Goal: Task Accomplishment & Management: Use online tool/utility

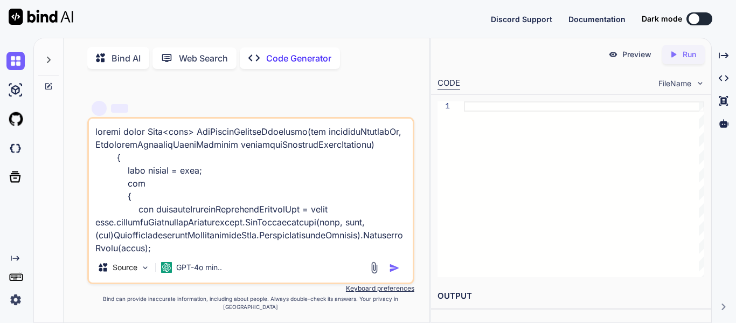
type textarea "public async Task<bool> GetPacketDetailsInfoAsync(int scanningProjectId, Compon…"
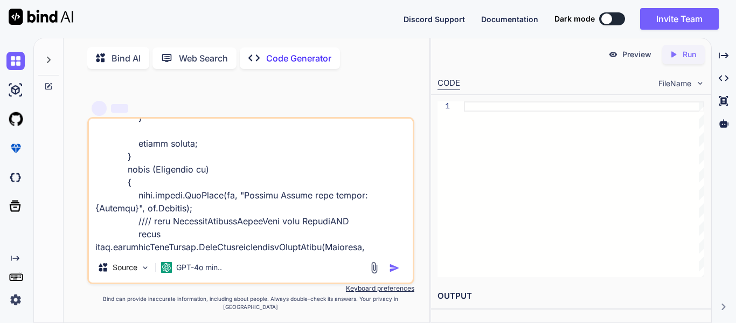
type textarea "x"
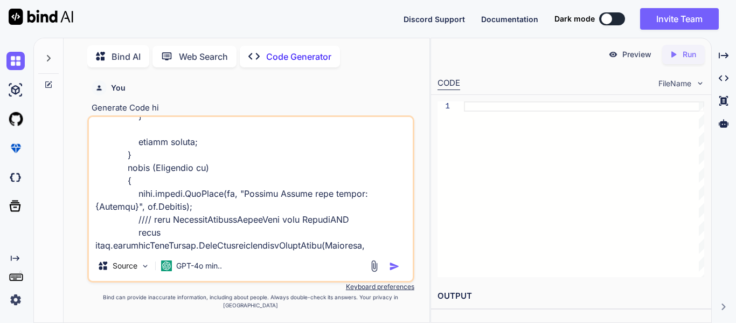
type textarea "public async Task<bool> GetPacketDetailsInfoAsync(int scanningProjectId, Compon…"
type textarea "x"
type textarea "public async Task<bool> GetPacketDetailsInfoAsync(int scanningProjectId, Compon…"
type textarea "x"
type textarea "public async Task<bool> GetPacketDetailsInfoAsync(int scanningProjectId, Compon…"
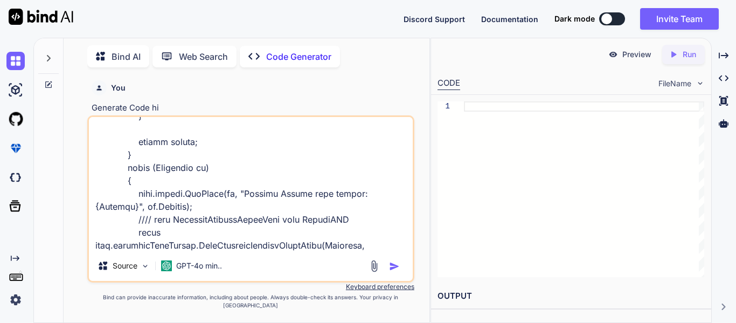
type textarea "x"
type textarea "public async Task<bool> GetPacketDetailsInfoAsync(int scanningProjectId, Compon…"
type textarea "x"
type textarea "public async Task<bool> GetPacketDetailsInfoAsync(int scanningProjectId, Compon…"
type textarea "x"
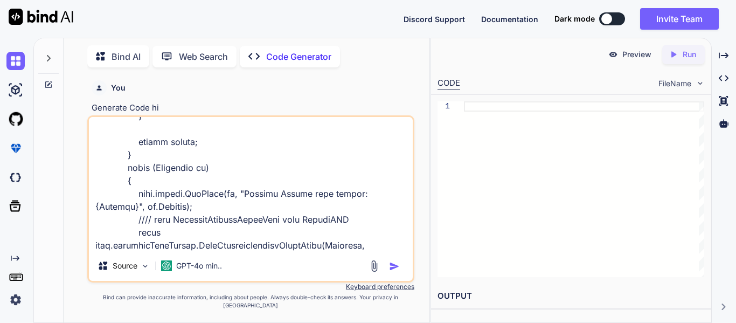
type textarea "public async Task<bool> GetPacketDetailsInfoAsync(int scanningProjectId, Compon…"
type textarea "x"
type textarea "public async Task<bool> GetPacketDetailsInfoAsync(int scanningProjectId, Compon…"
type textarea "x"
type textarea "public async Task<bool> GetPacketDetailsInfoAsync(int scanningProjectId, Compon…"
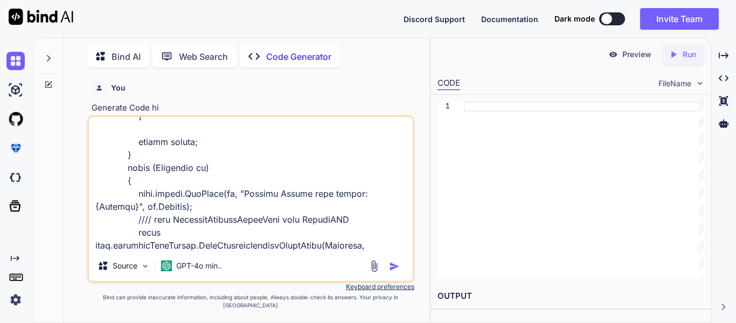
type textarea "x"
type textarea "public async Task<bool> GetPacketDetailsInfoAsync(int scanningProjectId, Compon…"
type textarea "x"
type textarea "public async Task<bool> GetPacketDetailsInfoAsync(int scanningProjectId, Compon…"
type textarea "x"
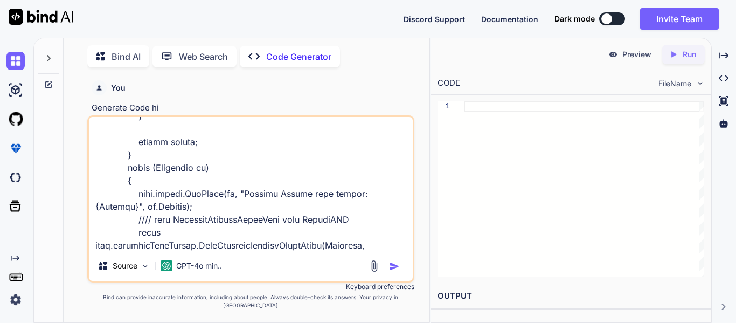
type textarea "public async Task<bool> GetPacketDetailsInfoAsync(int scanningProjectId, Compon…"
type textarea "x"
type textarea "public async Task<bool> GetPacketDetailsInfoAsync(int scanningProjectId, Compon…"
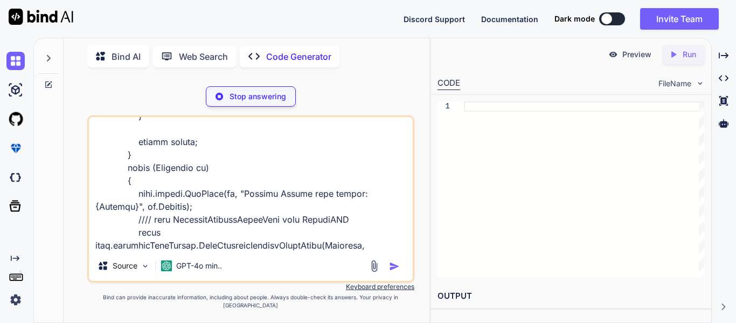
type textarea "x"
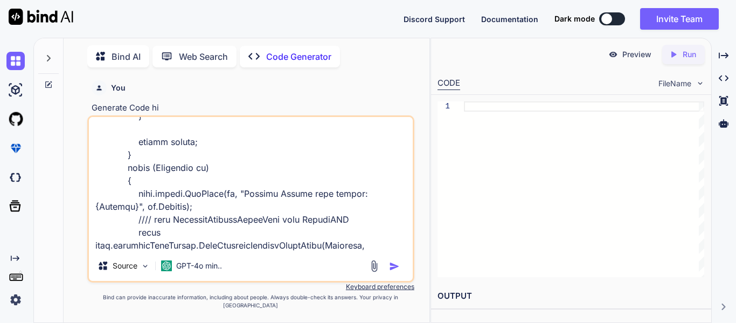
type textarea "public async Task<bool> GetPacketDetailsInfoAsync(int scanningProjectId, Compon…"
type textarea "x"
type textarea "public async Task<bool> GetPacketDetailsInfoAsync(int scanningProjectId, Compon…"
type textarea "x"
type textarea "public async Task<bool> GetPacketDetailsInfoAsync(int scanningProjectId, Compon…"
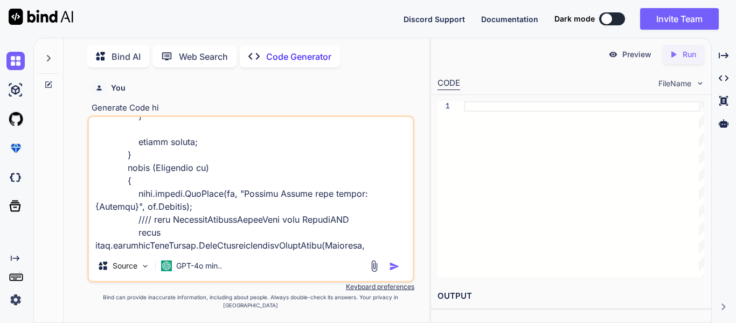
type textarea "x"
type textarea "public async Task<bool> GetPacketDetailsInfoAsync(int scanningProjectId, Compon…"
type textarea "x"
type textarea "public async Task<bool> GetPacketDetailsInfoAsync(int scanningProjectId, Compon…"
type textarea "x"
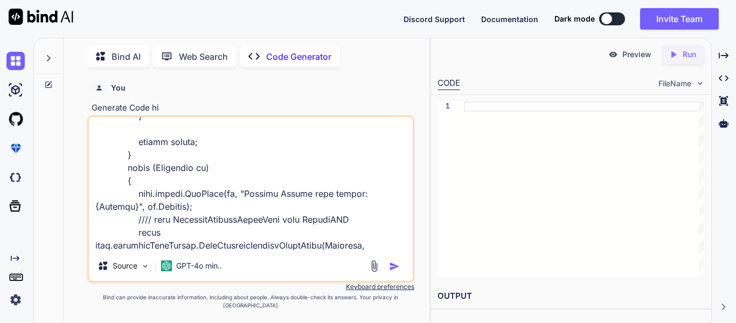
type textarea "public async Task<bool> GetPacketDetailsInfoAsync(int scanningProjectId, Compon…"
type textarea "x"
type textarea "public async Task<bool> GetPacketDetailsInfoAsync(int scanningProjectId, Compon…"
type textarea "x"
type textarea "public async Task<bool> GetPacketDetailsInfoAsync(int scanningProjectId, Compon…"
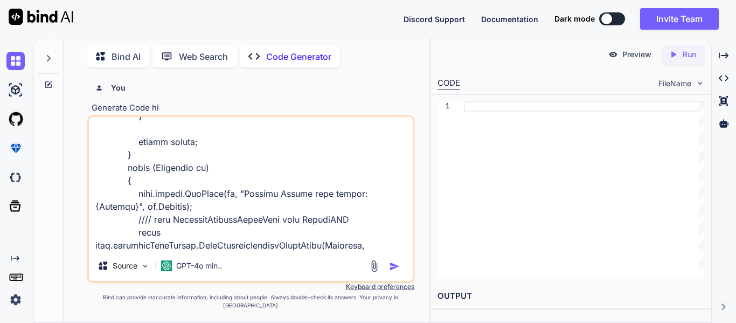
type textarea "x"
type textarea "public async Task<bool> GetPacketDetailsInfoAsync(int scanningProjectId, Compon…"
type textarea "x"
type textarea "public async Task<bool> GetPacketDetailsInfoAsync(int scanningProjectId, Compon…"
type textarea "x"
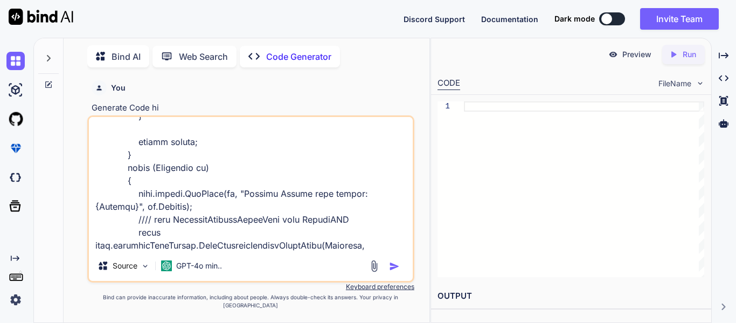
type textarea "public async Task<bool> GetPacketDetailsInfoAsync(int scanningProjectId, Compon…"
type textarea "x"
paste textarea "[DATE] 16:46:41.144 +05:30 [DBG] Actual Sync Component Details: [{"SubjectCode"…"
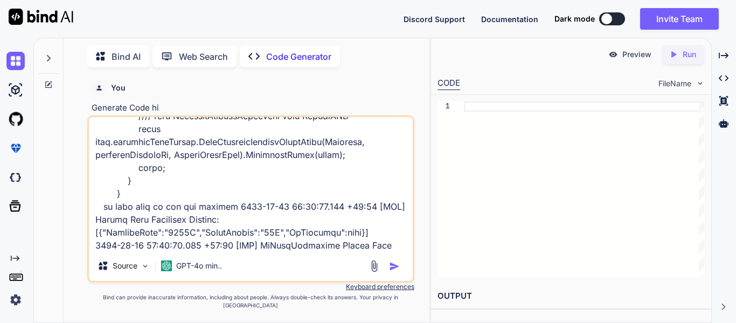
scroll to position [5500, 0]
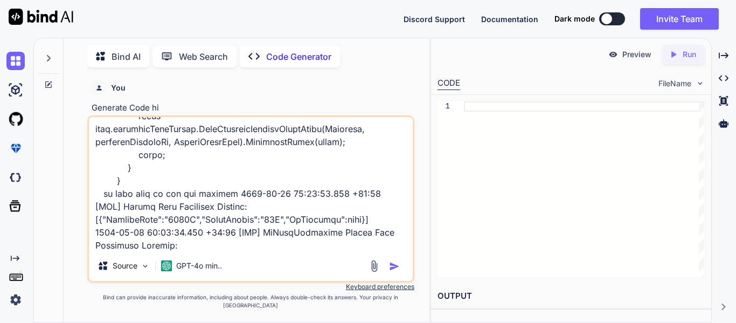
paste textarea "public async Task<List<SyncComponentDetails>> GetSyncComponentDetailsAsync() { …"
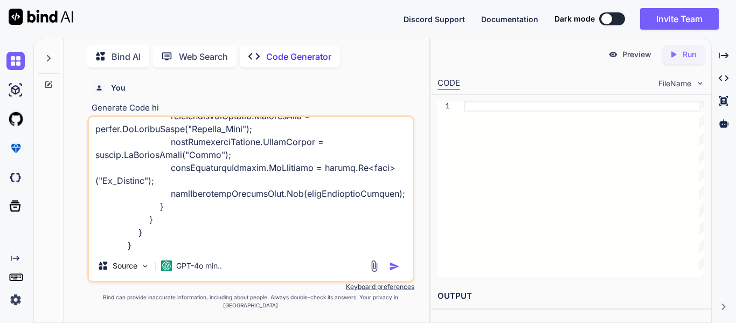
type textarea "public async Task<bool> GetPacketDetailsInfoAsync(int scanningProjectId, Compon…"
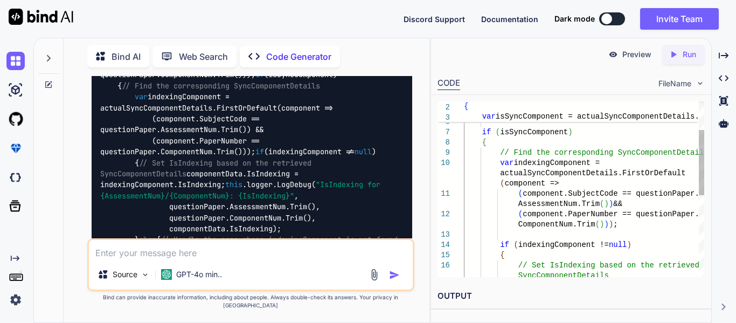
scroll to position [0, 0]
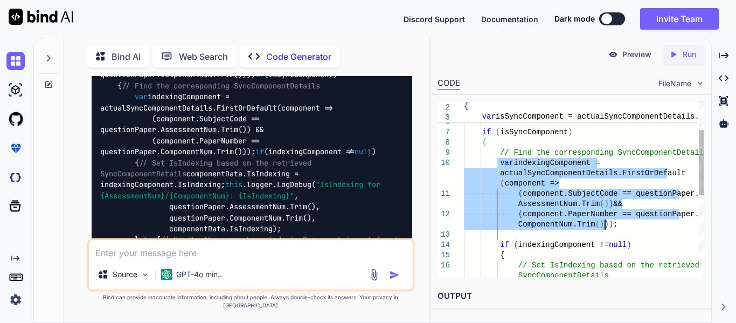
drag, startPoint x: 498, startPoint y: 166, endPoint x: 612, endPoint y: 225, distance: 128.3
click at [612, 225] on div "ComponentNum.Trim ( ) ) ) ; ( component.PaperNumber == questionPaper. ( compone…" at bounding box center [584, 260] width 240 height 471
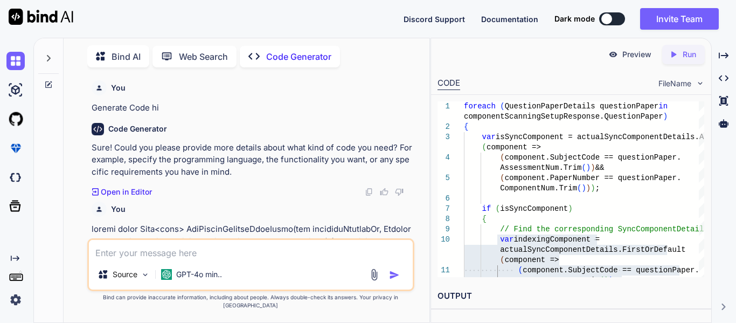
drag, startPoint x: 308, startPoint y: 148, endPoint x: 94, endPoint y: 225, distance: 227.5
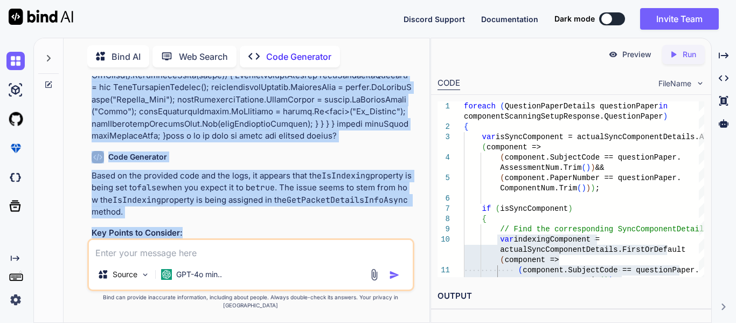
scroll to position [2187, 0]
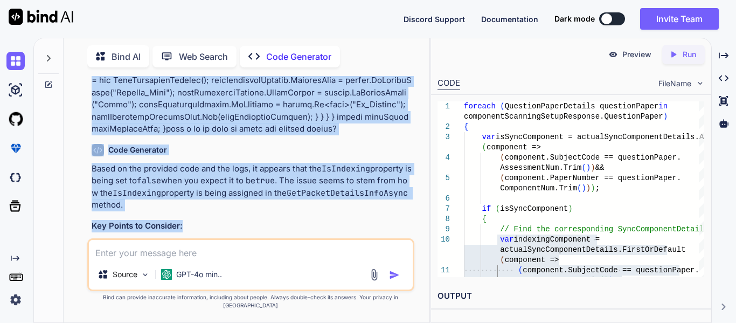
drag, startPoint x: 91, startPoint y: 229, endPoint x: 313, endPoint y: 145, distance: 237.5
click at [313, 145] on div "You Generate Code hi Code Generator Sure! Could you please provide more details…" at bounding box center [251, 157] width 325 height 162
copy p "public async Task<bool> GetPacketDetailsInfoAsync(int scanningProjectId, Compon…"
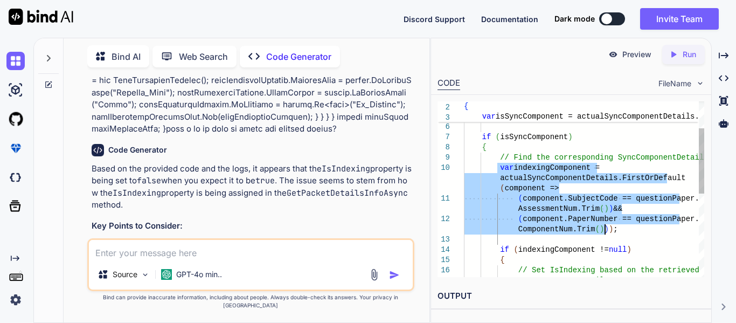
drag, startPoint x: 496, startPoint y: 167, endPoint x: 627, endPoint y: 229, distance: 144.9
click at [627, 229] on div "( component.SubjectCode == questionPaper. AssessmentNum.Trim ( ) ) && ( compone…" at bounding box center [584, 265] width 240 height 471
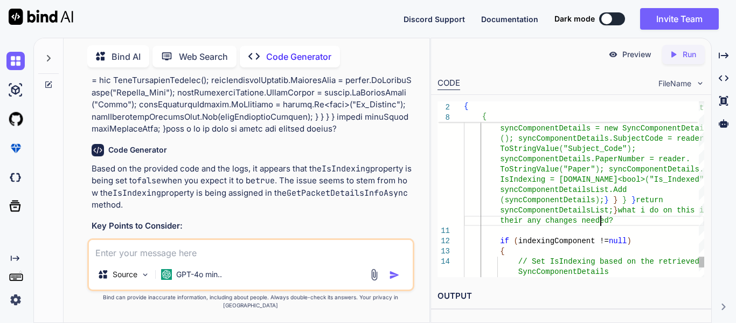
type textarea "if (isSyncComponent) { // Find the corresponding SyncComponentDetails var index…"
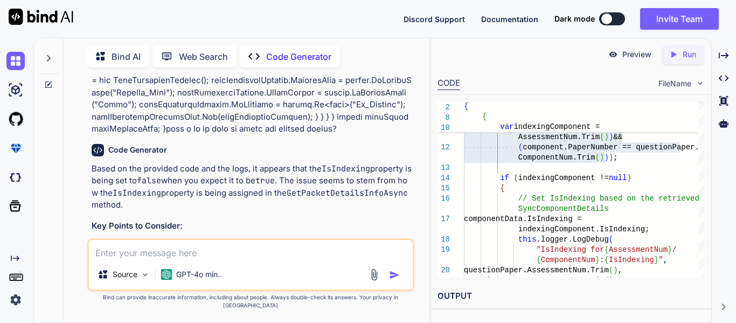
click at [215, 254] on textarea at bounding box center [251, 249] width 324 height 19
paste textarea "public async Task<bool> GetPacketDetailsInfoAsync(int scanningProjectId, Compon…"
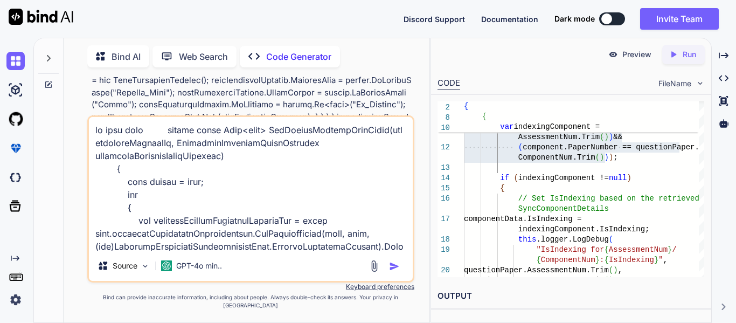
scroll to position [5319, 0]
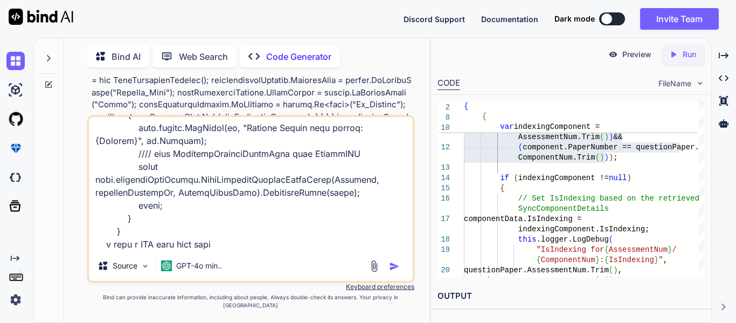
paste textarea "using Assessor.AzureServiceBus.Communication.ServiceBusCommands.Enums; using As…"
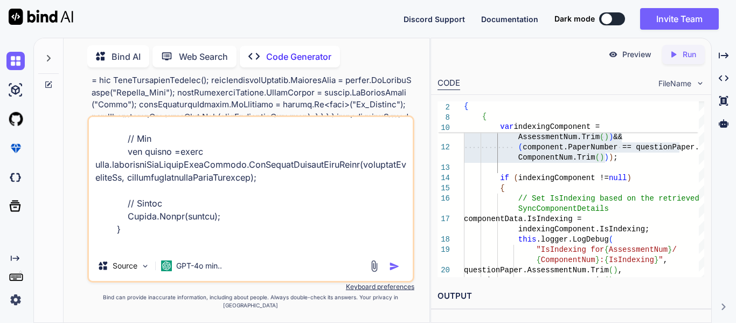
scroll to position [9357, 0]
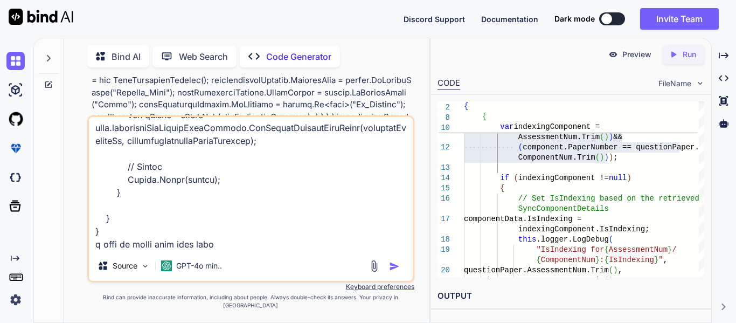
paste textarea "bool isEnableRequestCentre = configuration.GetValue<bool>("CustomFeatures:Enabl…"
type textarea "in this code public async Task<bool> GetPacketDetailsInfoAsync(int scanningProj…"
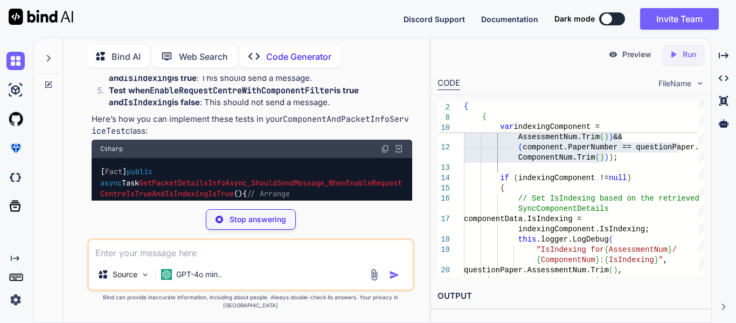
scroll to position [6685, 0]
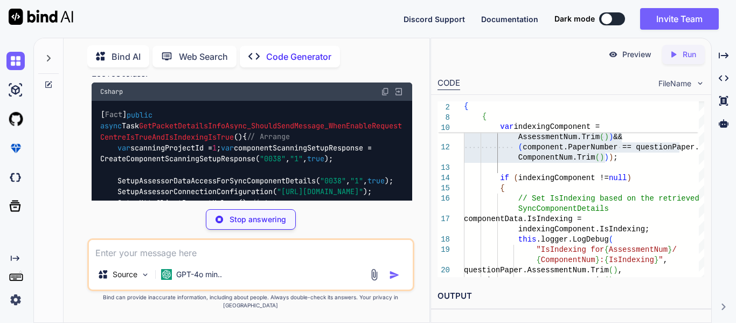
scroll to position [6744, 0]
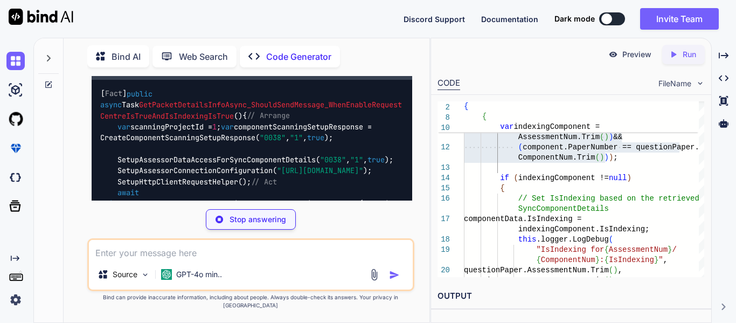
type textarea "x"
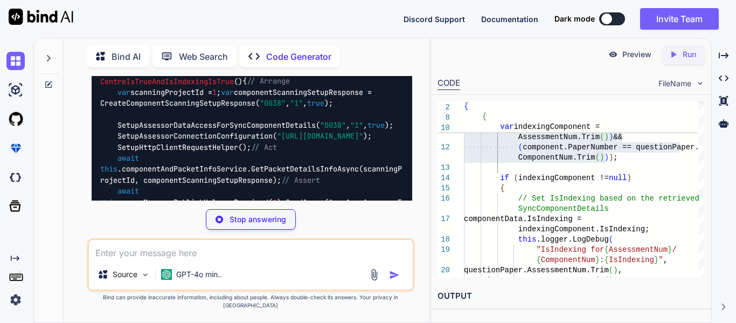
type textarea "\\\"CentreNum\\\":\\\"Centre1\\\",\\\"ComponentID\\\":1,\\\"PacketID\\\":1,\\\"…"
type textarea "x"
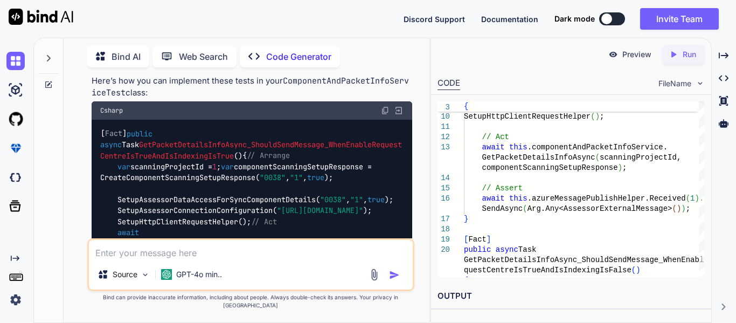
scroll to position [6722, 0]
drag, startPoint x: 109, startPoint y: 136, endPoint x: 325, endPoint y: 197, distance: 223.6
click at [325, 71] on ol "Test when EnableRequestCentre is true and IsIndexing is true : This should resu…" at bounding box center [252, 4] width 321 height 134
copy ol "Test when EnableRequestCentre is false : This should not send a message regardl…"
click at [179, 259] on textarea at bounding box center [251, 249] width 324 height 19
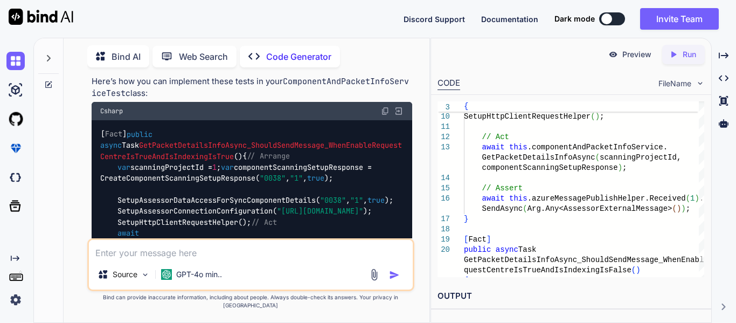
paste textarea "Test when EnableRequestCentre is false: This should not send a message regardle…"
type textarea "Test when EnableRequestCentre is false: This should not send a message regardle…"
type textarea "x"
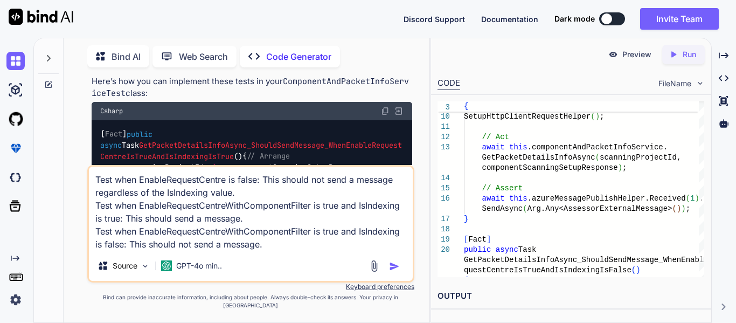
drag, startPoint x: 238, startPoint y: 199, endPoint x: 71, endPoint y: 171, distance: 169.6
click at [71, 171] on div "Bind AI Web Search Created with Pixso. Code Generator You Generate Code hi Code…" at bounding box center [247, 181] width 366 height 281
type textarea "Test when EnableRequestCentreWithComponentFilter is true and IsIndexing is true…"
type textarea "x"
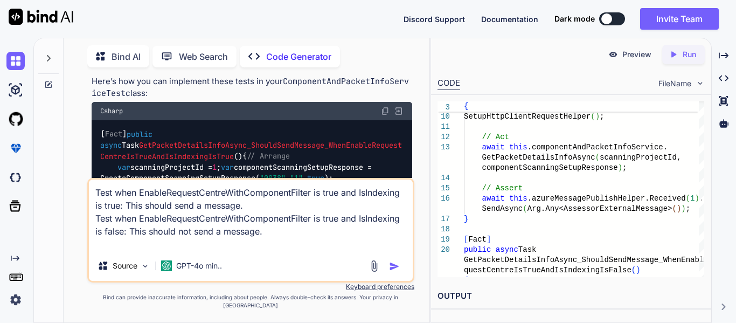
click at [268, 251] on textarea "Test when EnableRequestCentreWithComponentFilter is true and IsIndexing is true…" at bounding box center [251, 215] width 324 height 71
drag, startPoint x: 95, startPoint y: 235, endPoint x: 126, endPoint y: 255, distance: 36.2
click at [126, 251] on textarea "Test when EnableRequestCentreWithComponentFilter is true and IsIndexing is true…" at bounding box center [251, 215] width 324 height 71
type textarea "Test when EnableRequestCentre is false: This should not send a message regardle…"
type textarea "x"
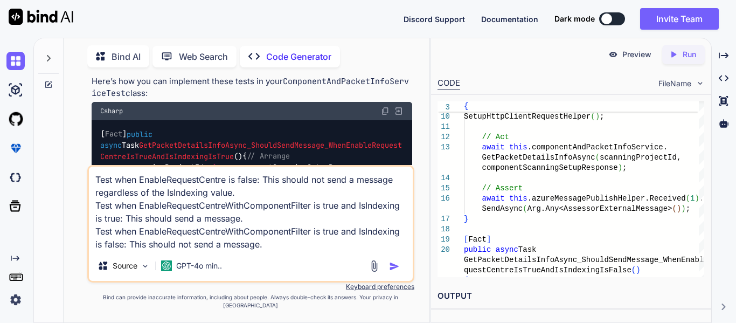
click at [246, 201] on textarea "Test when EnableRequestCentre is false: This should not send a message regardle…" at bounding box center [251, 209] width 324 height 84
drag, startPoint x: 246, startPoint y: 203, endPoint x: 75, endPoint y: 176, distance: 173.6
click at [75, 176] on div "You Generate Code hi Code Generator Sure! Could you please provide more details…" at bounding box center [250, 199] width 357 height 246
type textarea "Test when EnableRequestCentreWithComponentFilter is true and IsIndexing is true…"
type textarea "x"
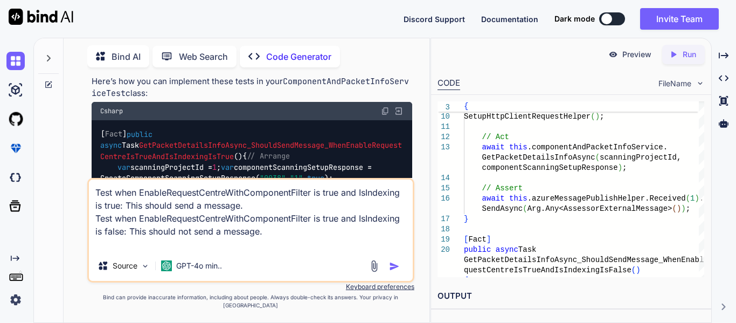
click at [270, 251] on textarea "Test when EnableRequestCentreWithComponentFilter is true and IsIndexing is true…" at bounding box center [251, 215] width 324 height 71
drag, startPoint x: 126, startPoint y: 254, endPoint x: 96, endPoint y: 242, distance: 32.4
click at [96, 242] on textarea "Test when EnableRequestCentreWithComponentFilter is true and IsIndexing is true…" at bounding box center [251, 215] width 324 height 71
click at [284, 251] on textarea "Test when EnableRequestCentreWithComponentFilter is true and IsIndexing is true…" at bounding box center [251, 215] width 324 height 71
paste textarea "Test when EnableRequestCentreWithComponentFilter is true and IsIndexing is fals…"
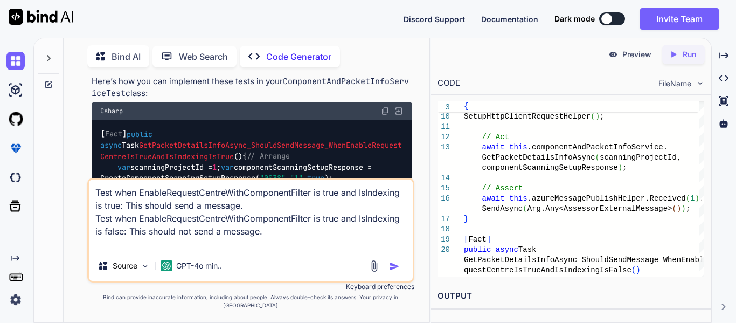
type textarea "Test when EnableRequestCentreWithComponentFilter is true and IsIndexing is true…"
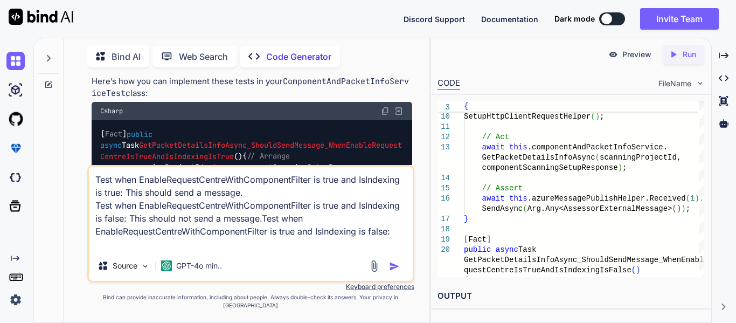
click at [263, 242] on textarea "Test when EnableRequestCentreWithComponentFilter is true and IsIndexing is true…" at bounding box center [251, 209] width 324 height 84
type textarea "x"
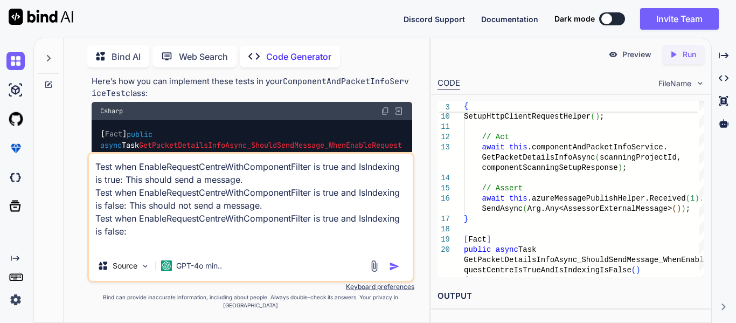
click at [339, 240] on textarea "Test when EnableRequestCentreWithComponentFilter is true and IsIndexing is true…" at bounding box center [251, 202] width 324 height 97
type textarea "Test when EnableRequestCentreWithComponentFilter is true and IsIndexing is true…"
type textarea "x"
type textarea "Test when EnableRequestCentreWithComponentFilter is true and IsIndexing is true…"
type textarea "x"
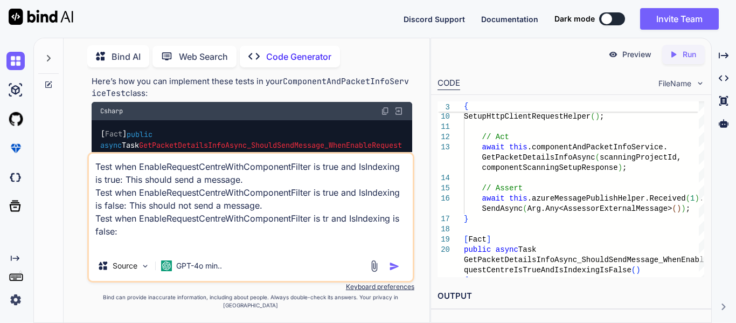
type textarea "Test when EnableRequestCentreWithComponentFilter is true and IsIndexing is true…"
type textarea "x"
type textarea "Test when EnableRequestCentreWithComponentFilter is true and IsIndexing is true…"
type textarea "x"
type textarea "Test when EnableRequestCentreWithComponentFilter is true and IsIndexing is true…"
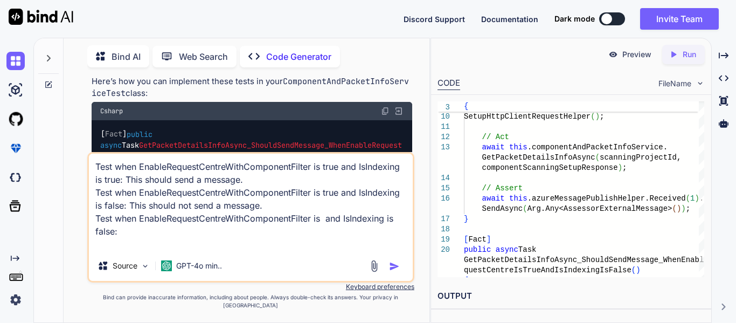
type textarea "x"
type textarea "Test when EnableRequestCentreWithComponentFilter is true and IsIndexing is true…"
type textarea "x"
type textarea "Test when EnableRequestCentreWithComponentFilter is true and IsIndexing is true…"
type textarea "x"
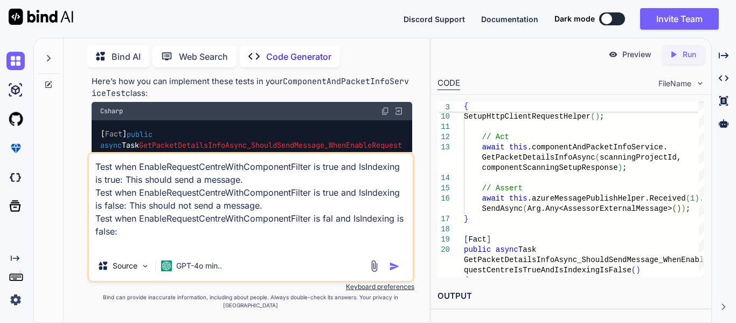
type textarea "Test when EnableRequestCentreWithComponentFilter is true and IsIndexing is true…"
type textarea "x"
type textarea "Test when EnableRequestCentreWithComponentFilter is true and IsIndexing is true…"
type textarea "x"
click at [230, 251] on textarea "Test when EnableRequestCentreWithComponentFilter is true and IsIndexing is true…" at bounding box center [251, 202] width 324 height 97
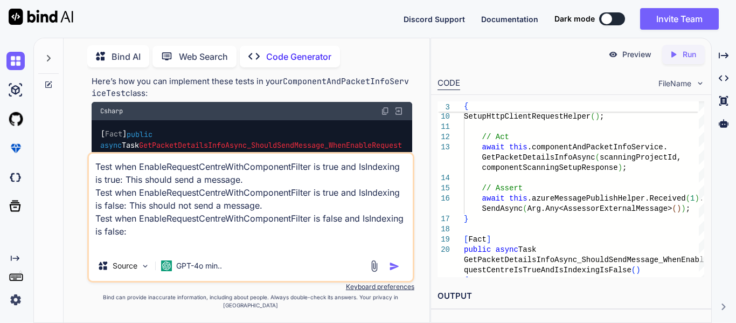
drag, startPoint x: 261, startPoint y: 228, endPoint x: 131, endPoint y: 226, distance: 129.9
click at [131, 226] on textarea "Test when EnableRequestCentreWithComponentFilter is true and IsIndexing is true…" at bounding box center [251, 202] width 324 height 97
click at [188, 251] on textarea "Test when EnableRequestCentreWithComponentFilter is true and IsIndexing is true…" at bounding box center [251, 202] width 324 height 97
paste textarea "This should not send a message"
type textarea "Test when EnableRequestCentreWithComponentFilter is true and IsIndexing is true…"
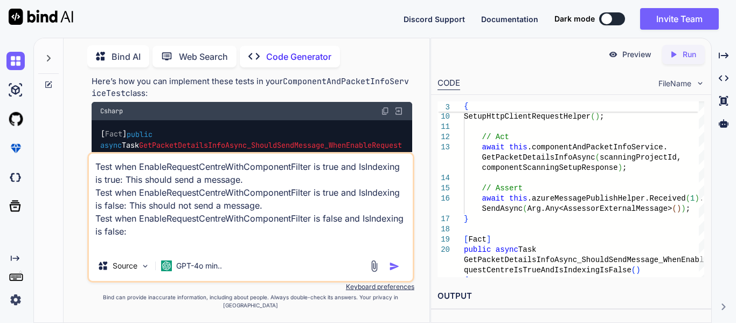
type textarea "x"
click at [170, 251] on textarea "Test when EnableRequestCentreWithComponentFilter is true and IsIndexing is true…" at bounding box center [251, 202] width 324 height 97
type textarea "Test when EnableRequestCentreWithComponentFilter is true and IsIndexing is true…"
type textarea "x"
click at [320, 251] on textarea "Test when EnableRequestCentreWithComponentFilter is true and IsIndexing is true…" at bounding box center [251, 202] width 324 height 97
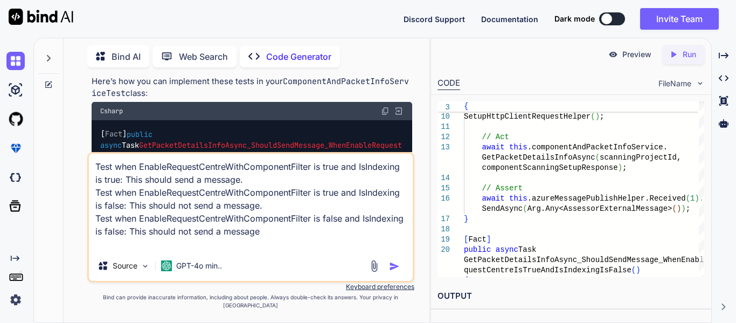
paste textarea "This should not send a message"
type textarea "Test when EnableRequestCentreWithComponentFilter is true and IsIndexing is true…"
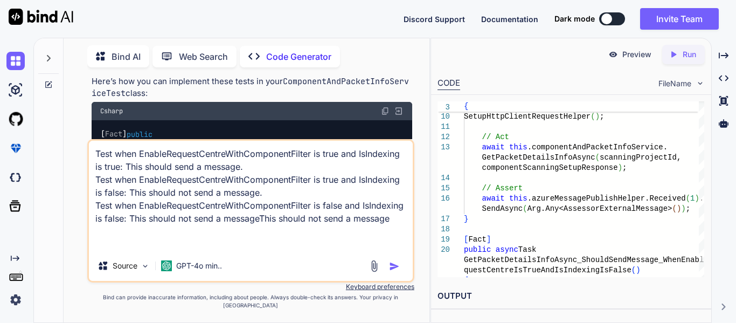
click at [302, 238] on textarea "Test when EnableRequestCentreWithComponentFilter is true and IsIndexing is true…" at bounding box center [251, 196] width 324 height 110
type textarea "x"
drag, startPoint x: 170, startPoint y: 240, endPoint x: 92, endPoint y: 230, distance: 78.9
click at [92, 230] on textarea "Test when EnableRequestCentreWithComponentFilter is true and IsIndexing is true…" at bounding box center [251, 196] width 324 height 110
drag, startPoint x: 234, startPoint y: 256, endPoint x: 97, endPoint y: 252, distance: 137.0
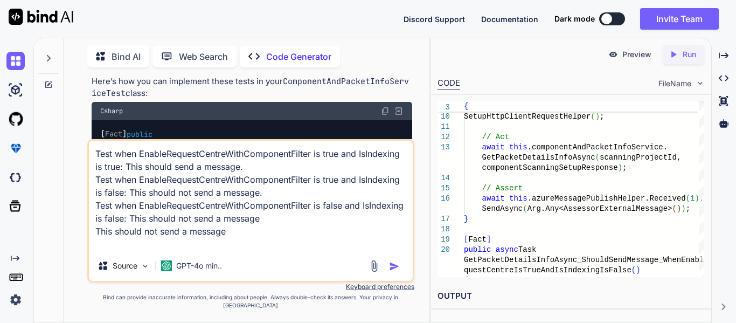
click at [97, 251] on textarea "Test when EnableRequestCentreWithComponentFilter is true and IsIndexing is true…" at bounding box center [251, 196] width 324 height 110
paste textarea "est when EnableRequestCentreWithComponentFilter is false and IsIndexing is fals…"
type textarea "Test when EnableRequestCentreWithComponentFilter is true and IsIndexing is true…"
type textarea "x"
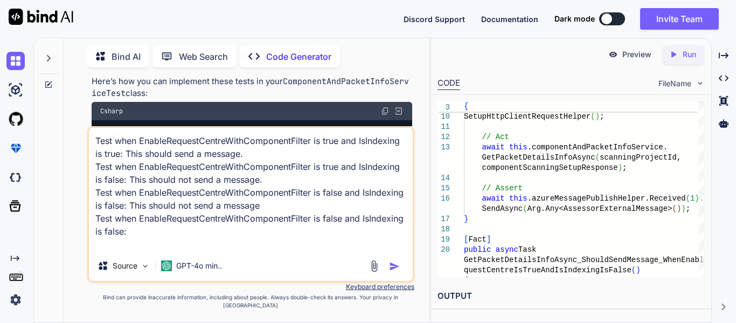
click at [168, 251] on textarea "Test when EnableRequestCentreWithComponentFilter is true and IsIndexing is true…" at bounding box center [251, 189] width 324 height 123
type textarea "Test when EnableRequestCentreWithComponentFilter is true and IsIndexing is true…"
type textarea "x"
type textarea "Test when EnableRequestCentreWithComponentFilter is true and IsIndexing is true…"
type textarea "x"
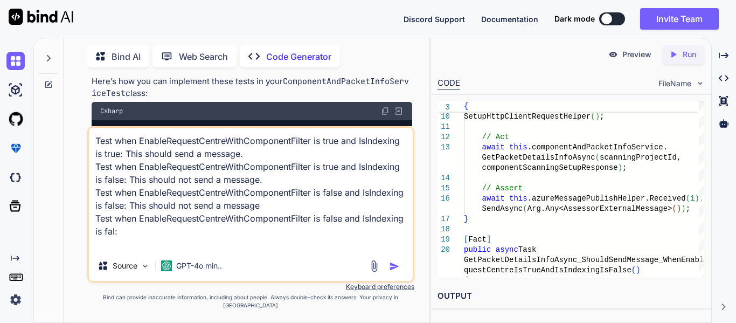
type textarea "Test when EnableRequestCentreWithComponentFilter is true and IsIndexing is true…"
type textarea "x"
type textarea "Test when EnableRequestCentreWithComponentFilter is true and IsIndexing is true…"
type textarea "x"
type textarea "Test when EnableRequestCentreWithComponentFilter is true and IsIndexing is true…"
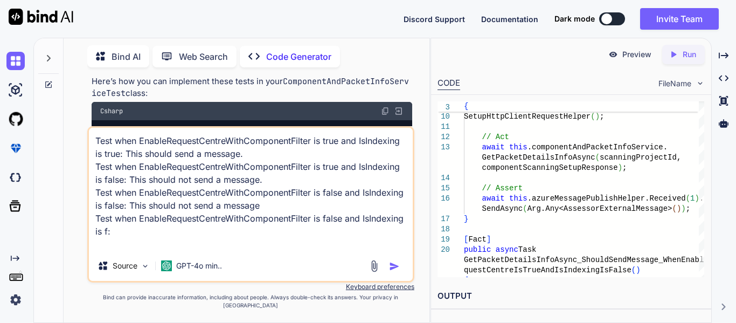
type textarea "x"
type textarea "Test when EnableRequestCentreWithComponentFilter is true and IsIndexing is true…"
type textarea "x"
type textarea "Test when EnableRequestCentreWithComponentFilter is true and IsIndexing is true…"
type textarea "x"
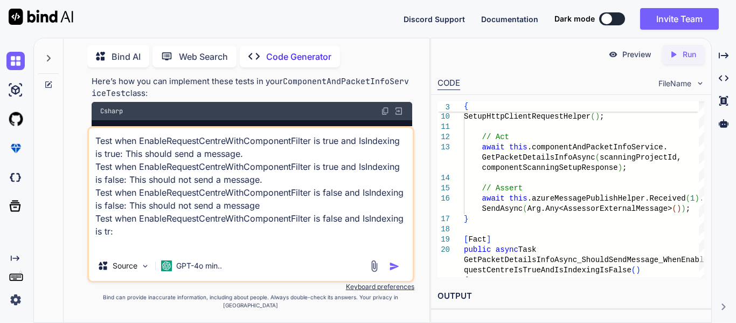
type textarea "Test when EnableRequestCentreWithComponentFilter is true and IsIndexing is true…"
type textarea "x"
type textarea "Test when EnableRequestCentreWithComponentFilter is true and IsIndexing is true…"
type textarea "x"
click at [190, 251] on textarea "Test when EnableRequestCentreWithComponentFilter is true and IsIndexing is true…" at bounding box center [251, 189] width 324 height 123
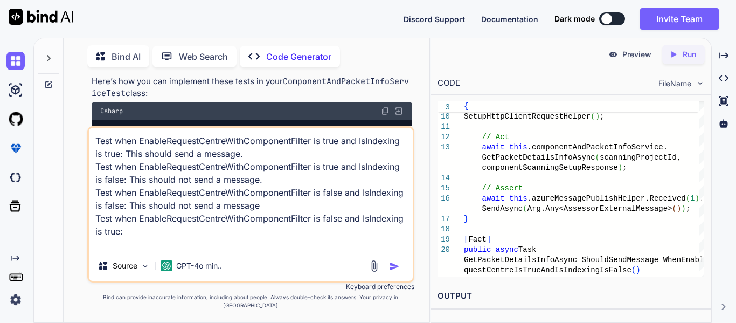
drag, startPoint x: 322, startPoint y: 227, endPoint x: 174, endPoint y: 225, distance: 148.3
click at [174, 225] on textarea "Test when EnableRequestCentreWithComponentFilter is true and IsIndexing is true…" at bounding box center [251, 189] width 324 height 123
click at [171, 251] on textarea "Test when EnableRequestCentreWithComponentFilter is true and IsIndexing is true…" at bounding box center [251, 189] width 324 height 123
paste textarea "This should not send a message"
type textarea "Test when EnableRequestCentreWithComponentFilter is true and IsIndexing is true…"
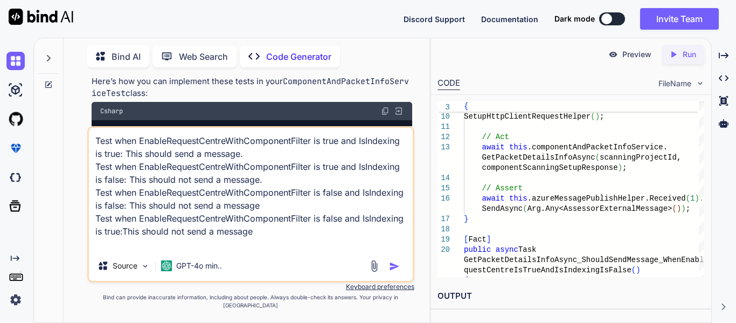
type textarea "x"
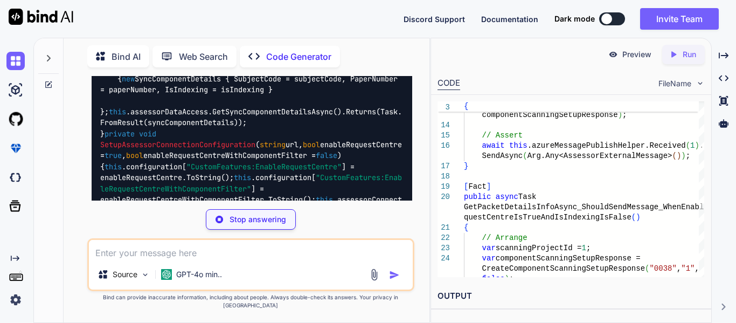
scroll to position [9802, 0]
type textarea "x"
type textarea "\\\"PacketBarcode\\\":\\\"ABC123\\\",\\\"CeeReceivedField\\\":true}]}\""; this.…"
type textarea "x"
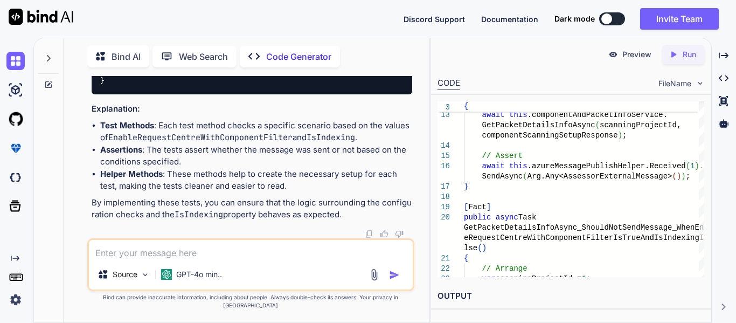
scroll to position [11114, 0]
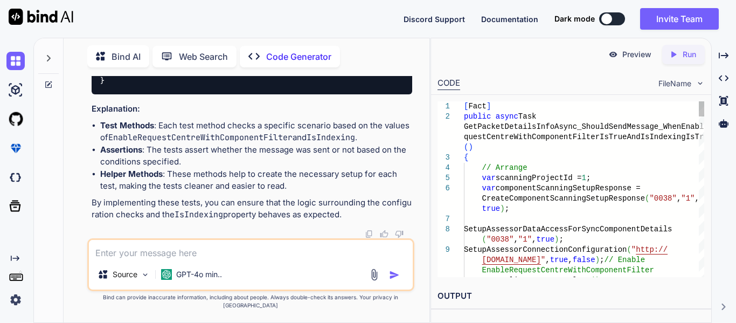
type textarea "[Fact] public async Task GetPacketDetailsInfoAsync_ShouldSendMessage_WhenEnable…"
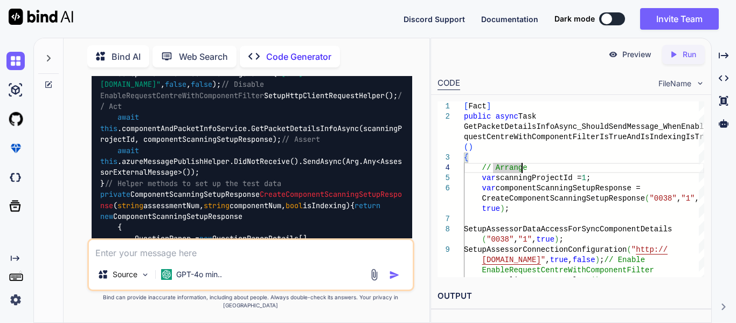
scroll to position [9447, 0]
